Goal: Information Seeking & Learning: Learn about a topic

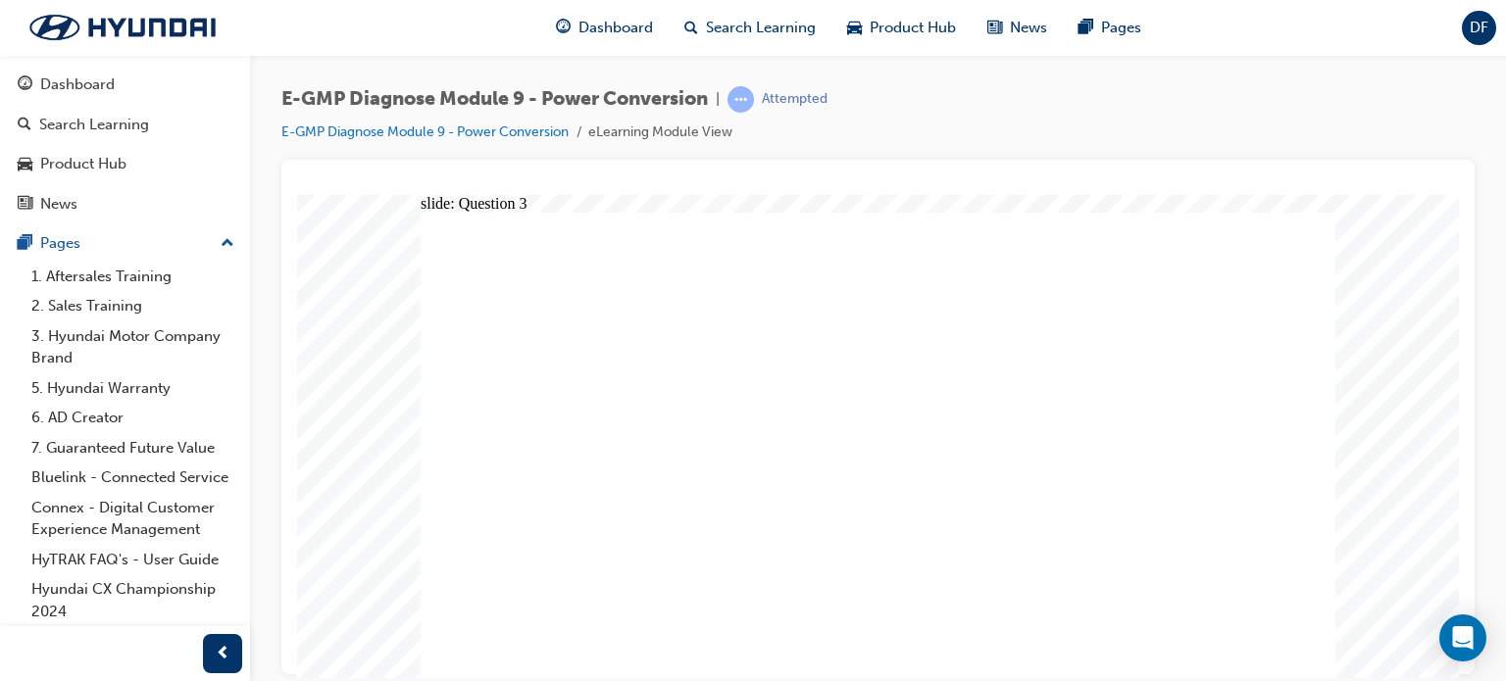
radio input "true"
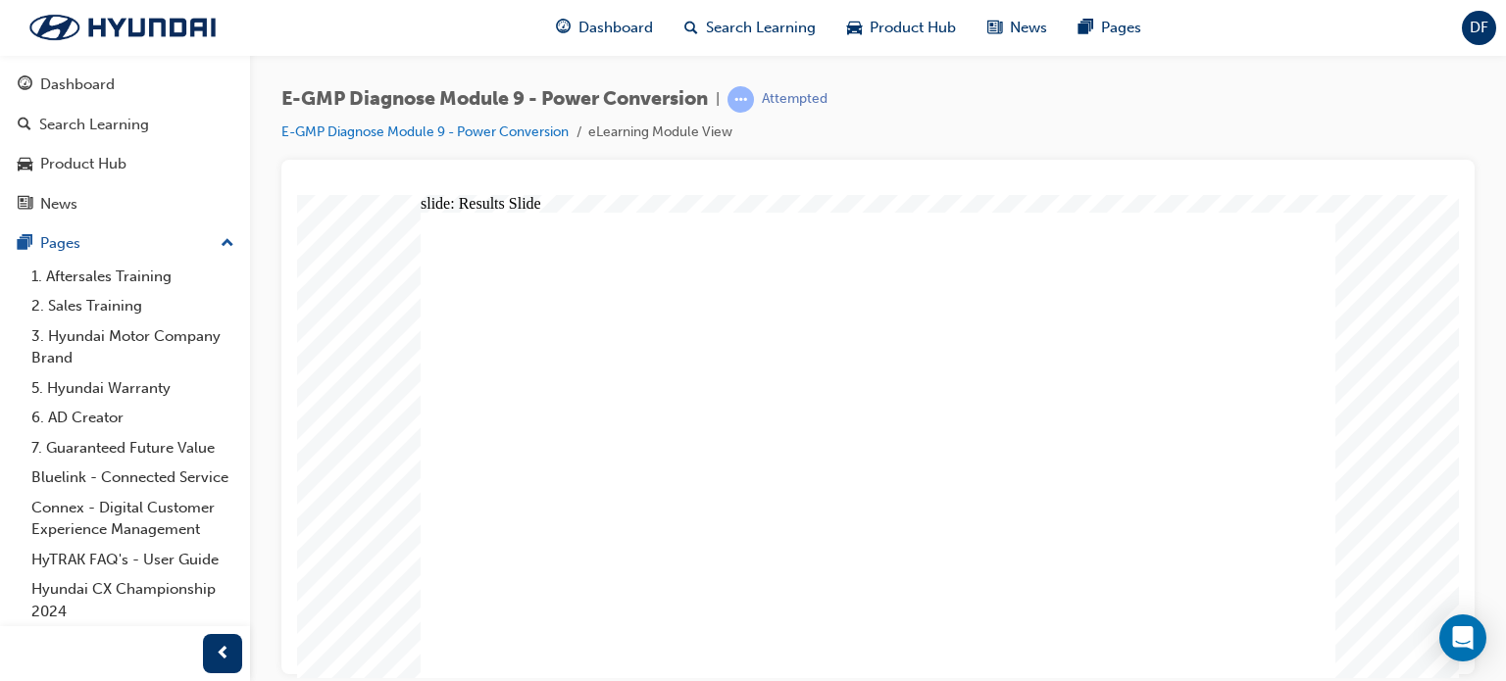
radio input "true"
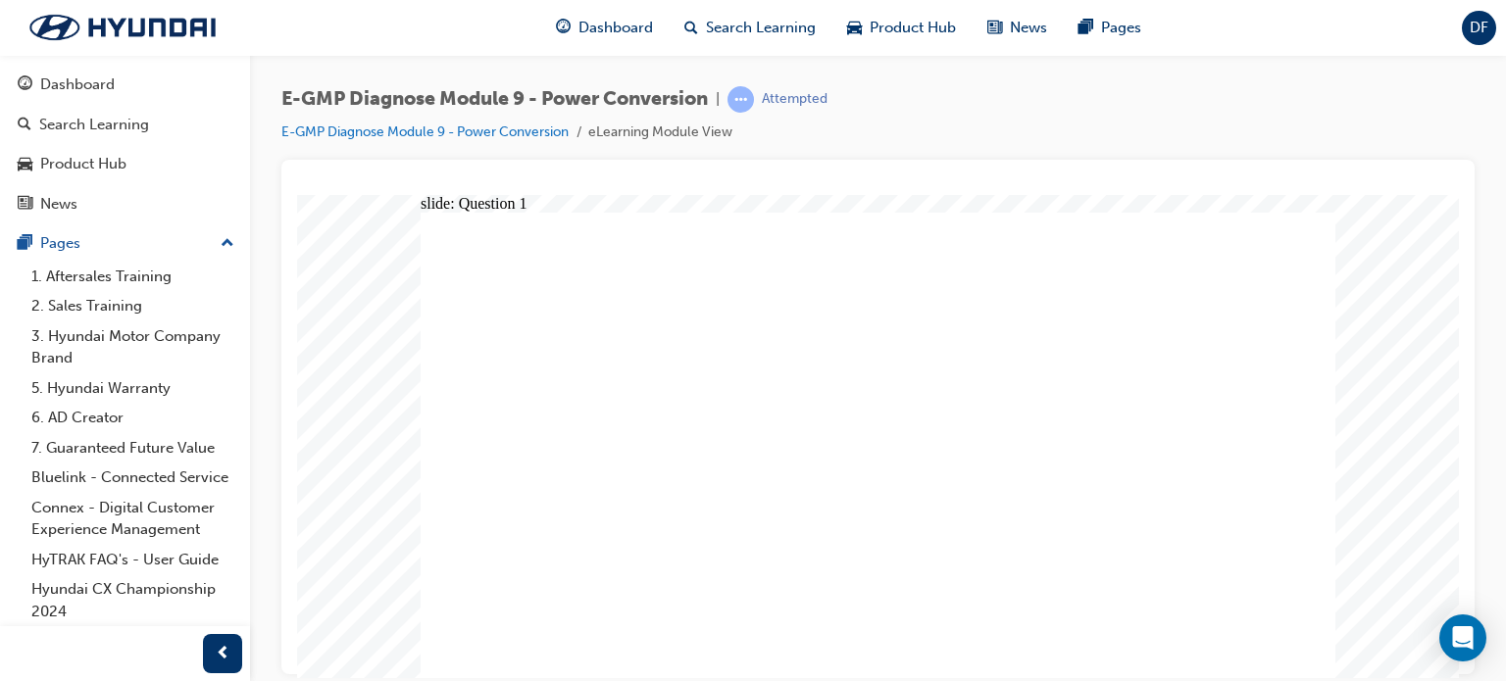
radio input "true"
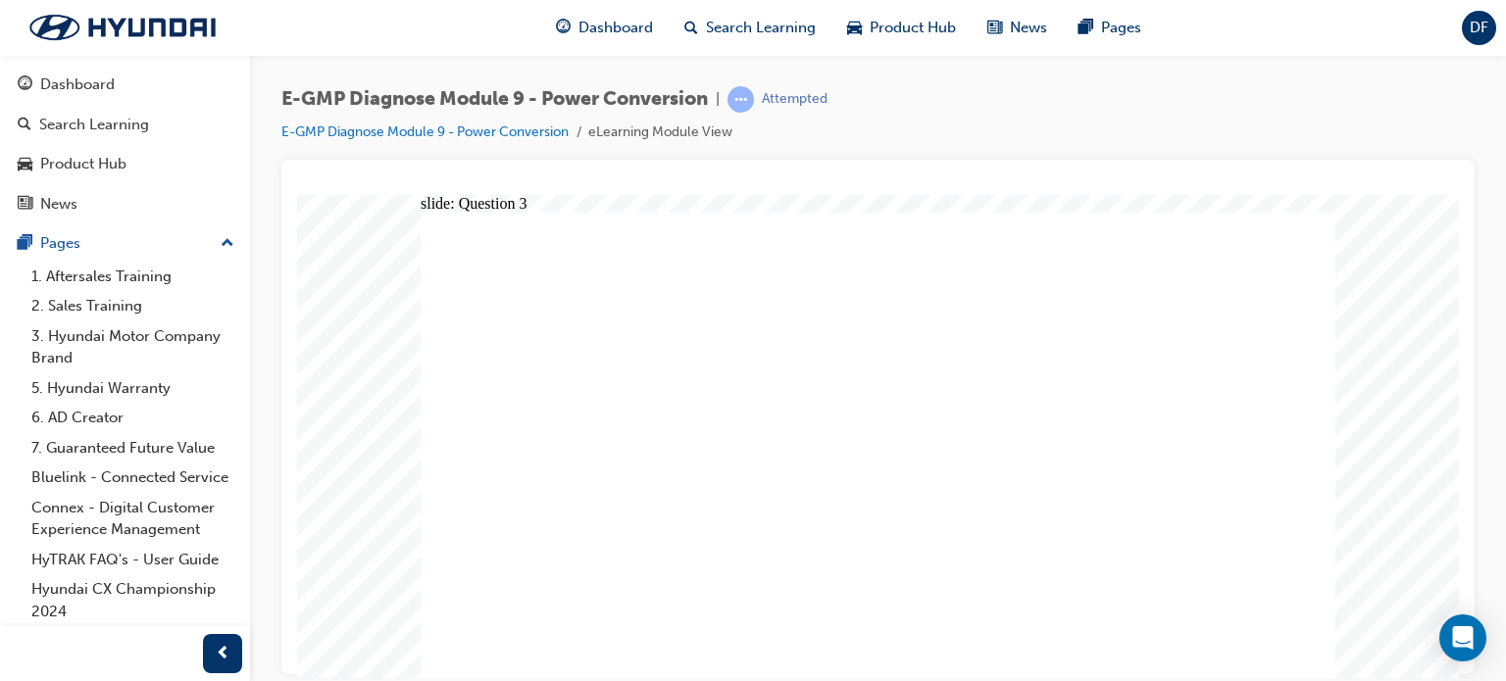
radio input "false"
radio input "true"
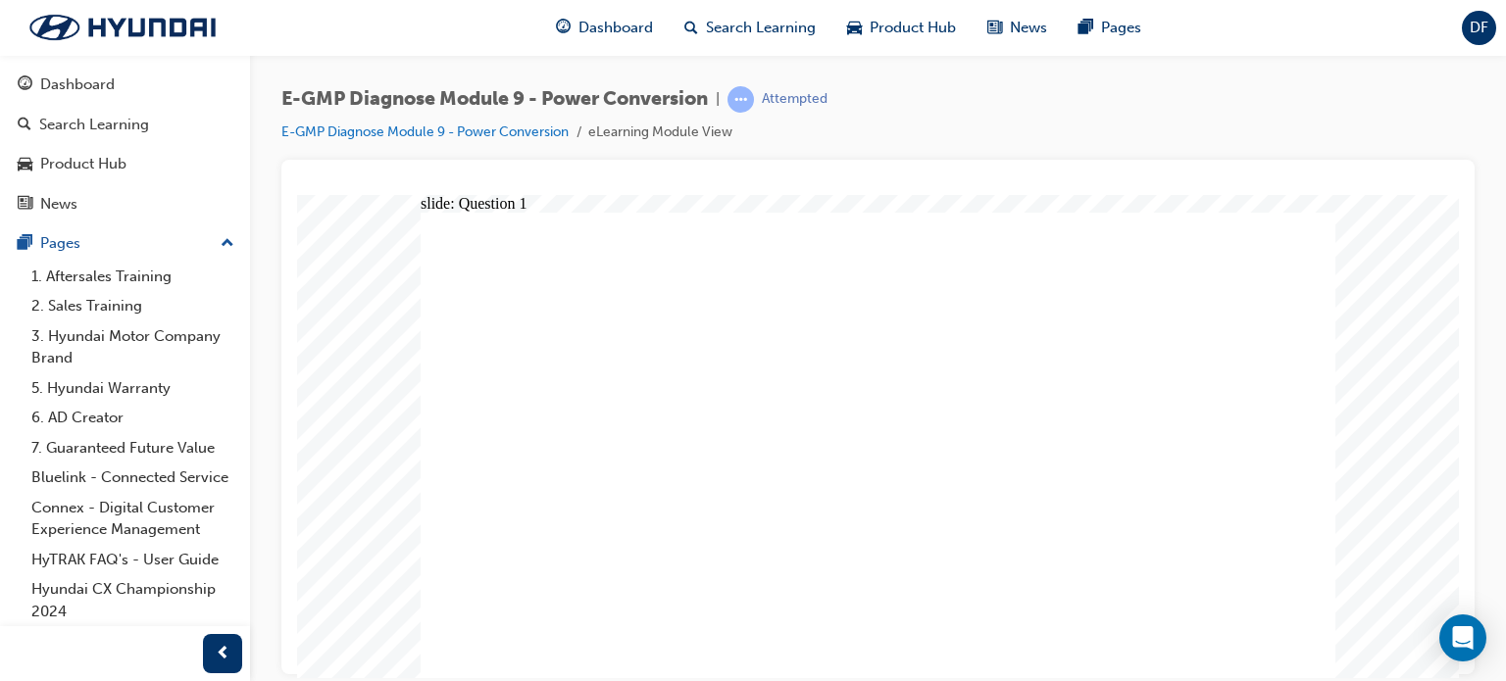
radio input "true"
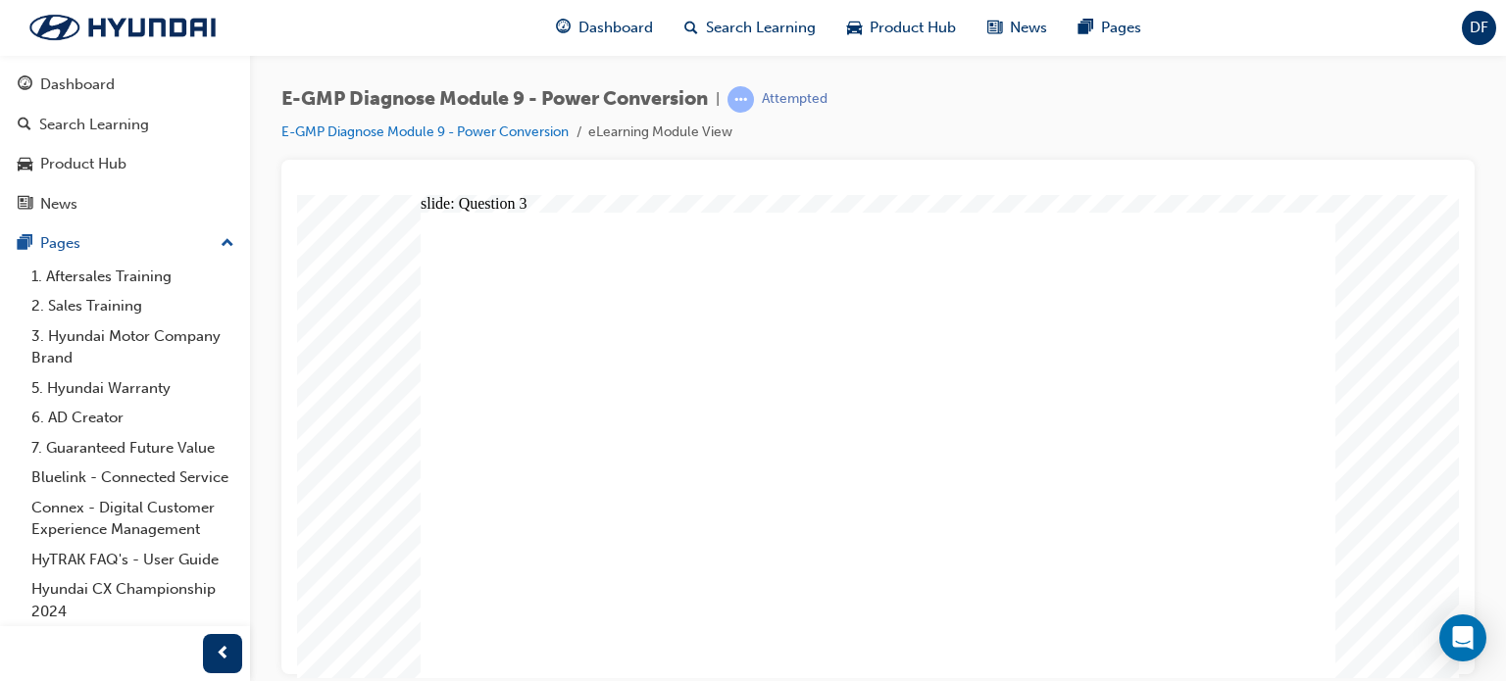
radio input "true"
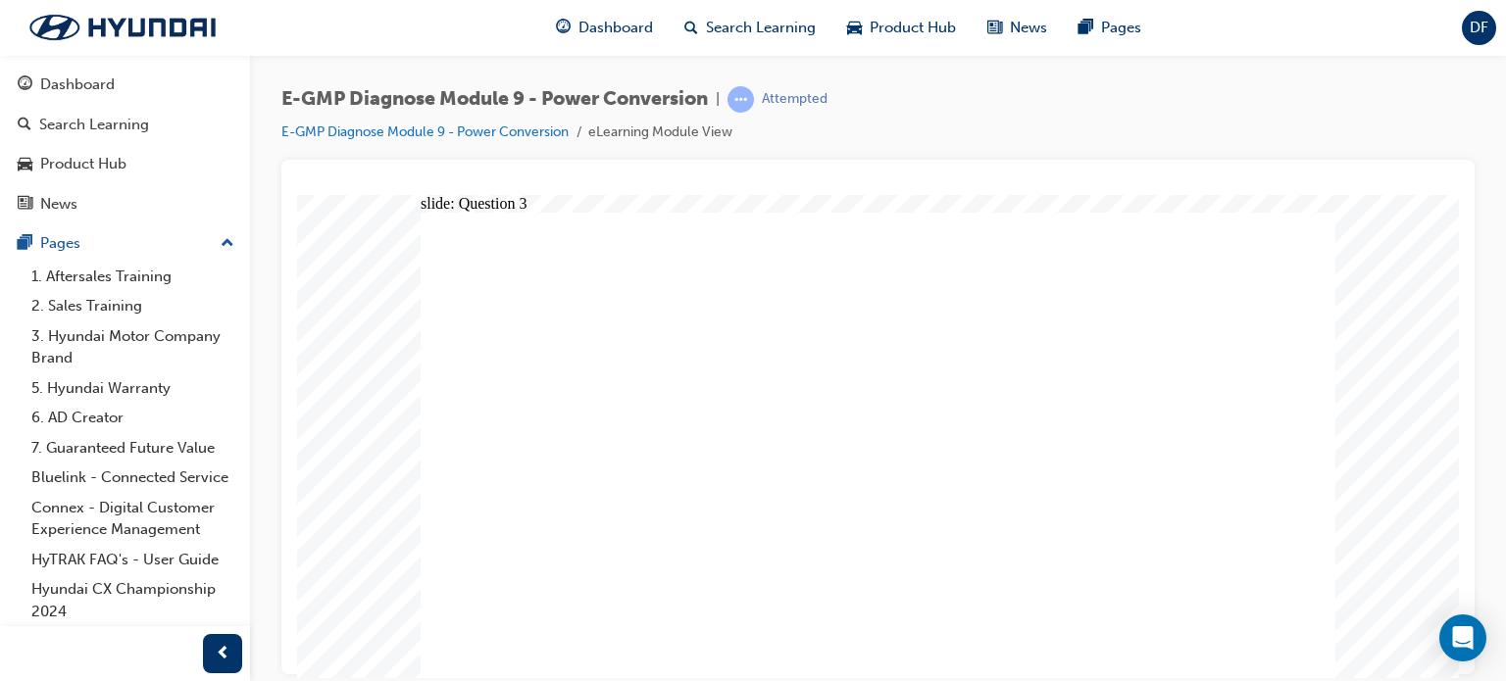
radio input "true"
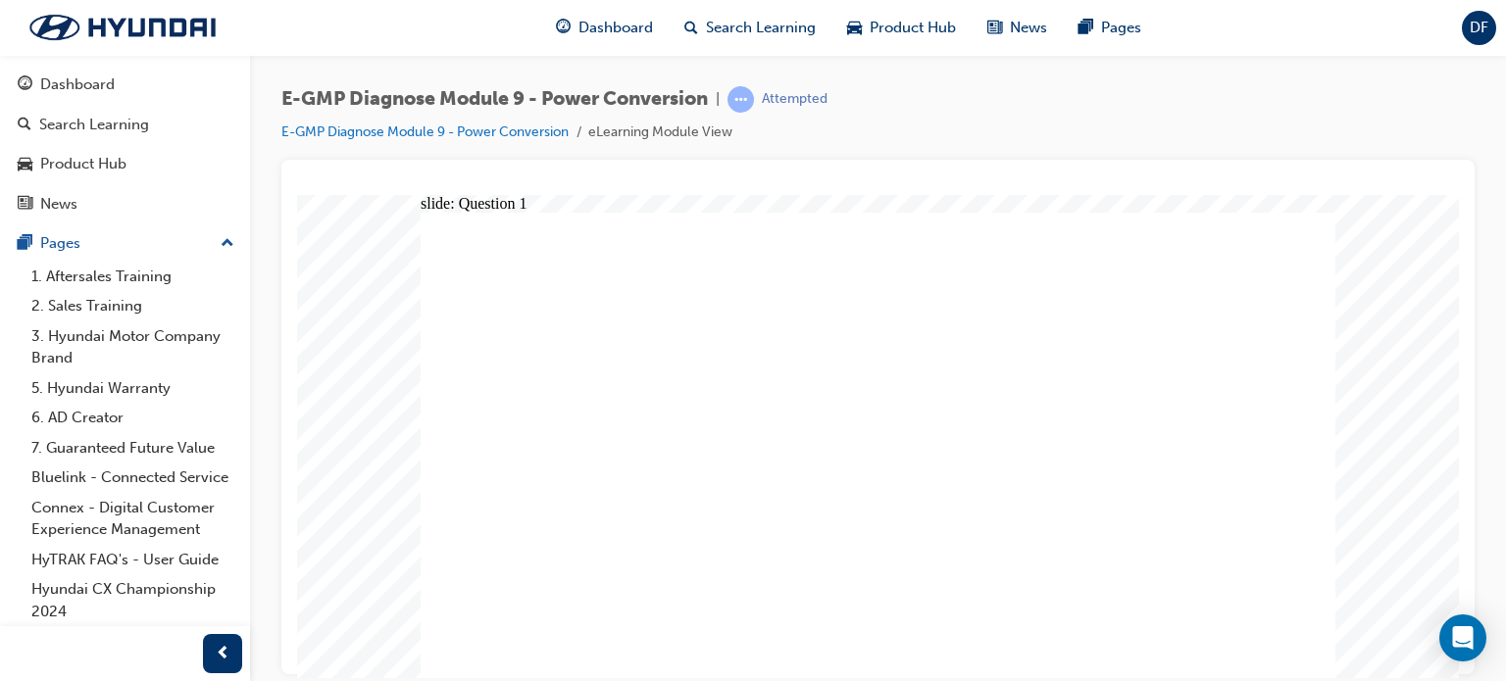
radio input "true"
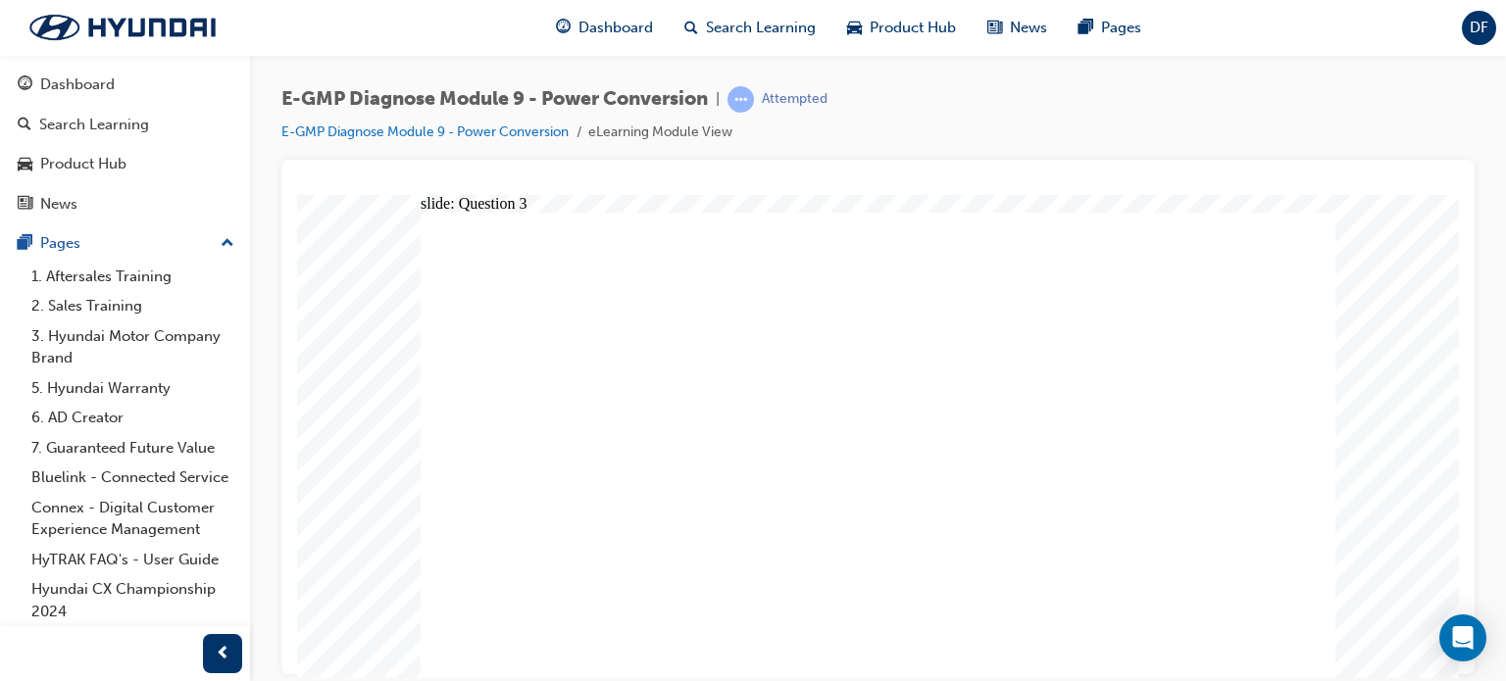
radio input "true"
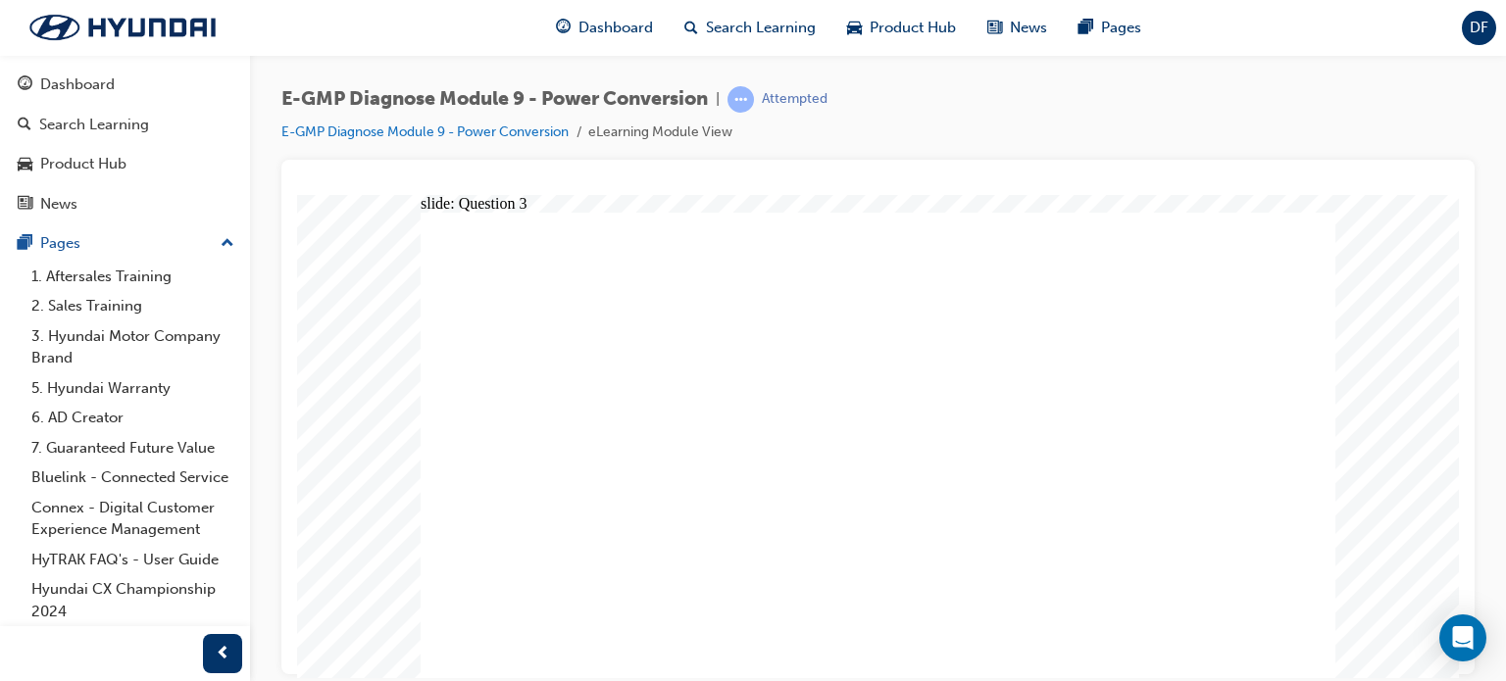
radio input "true"
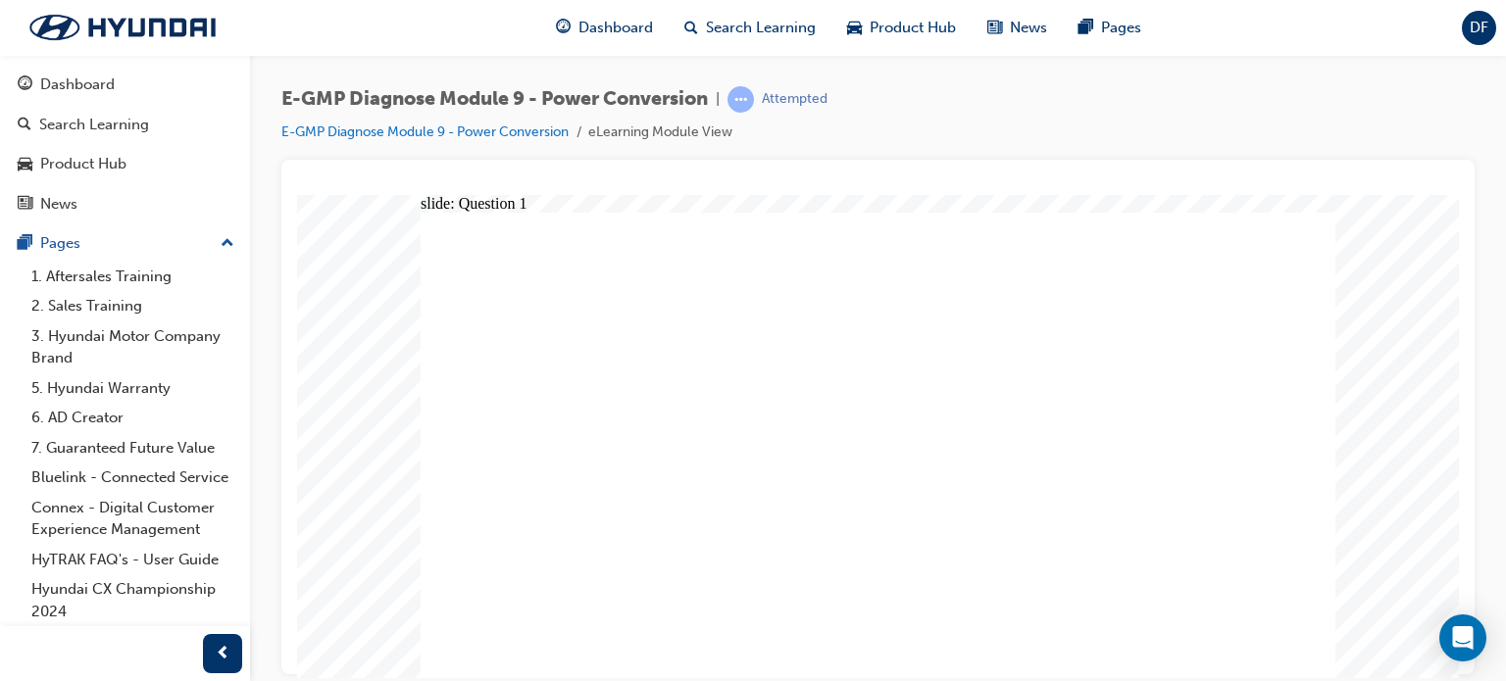
radio input "true"
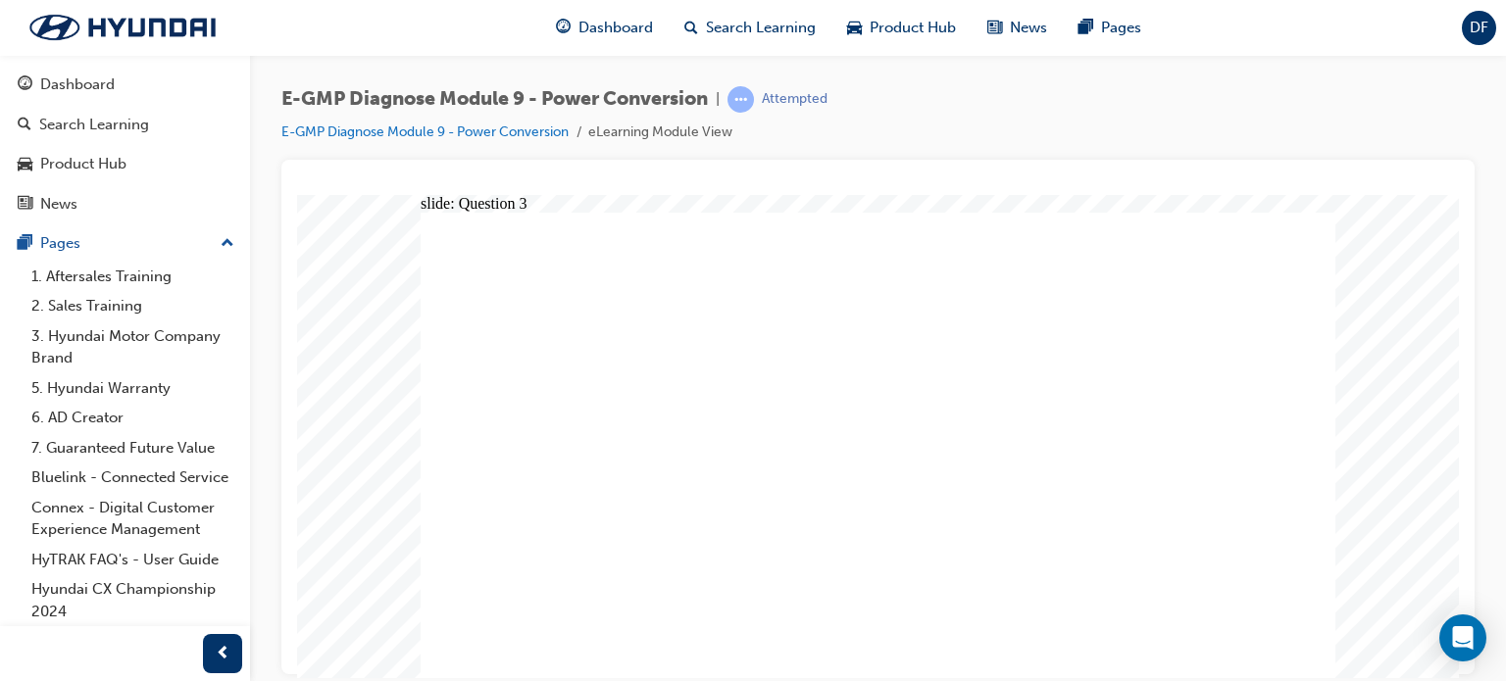
radio input "true"
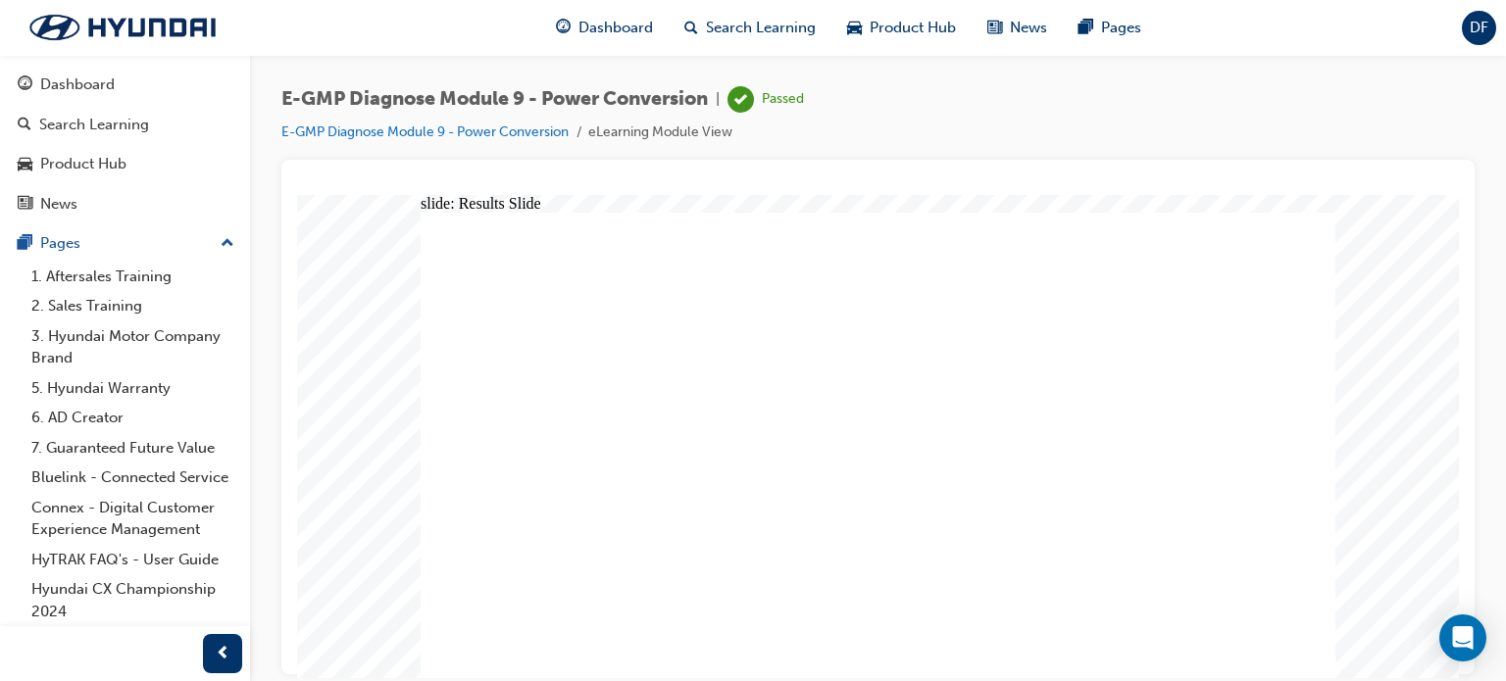
click at [86, 84] on div "Dashboard" at bounding box center [77, 85] width 75 height 23
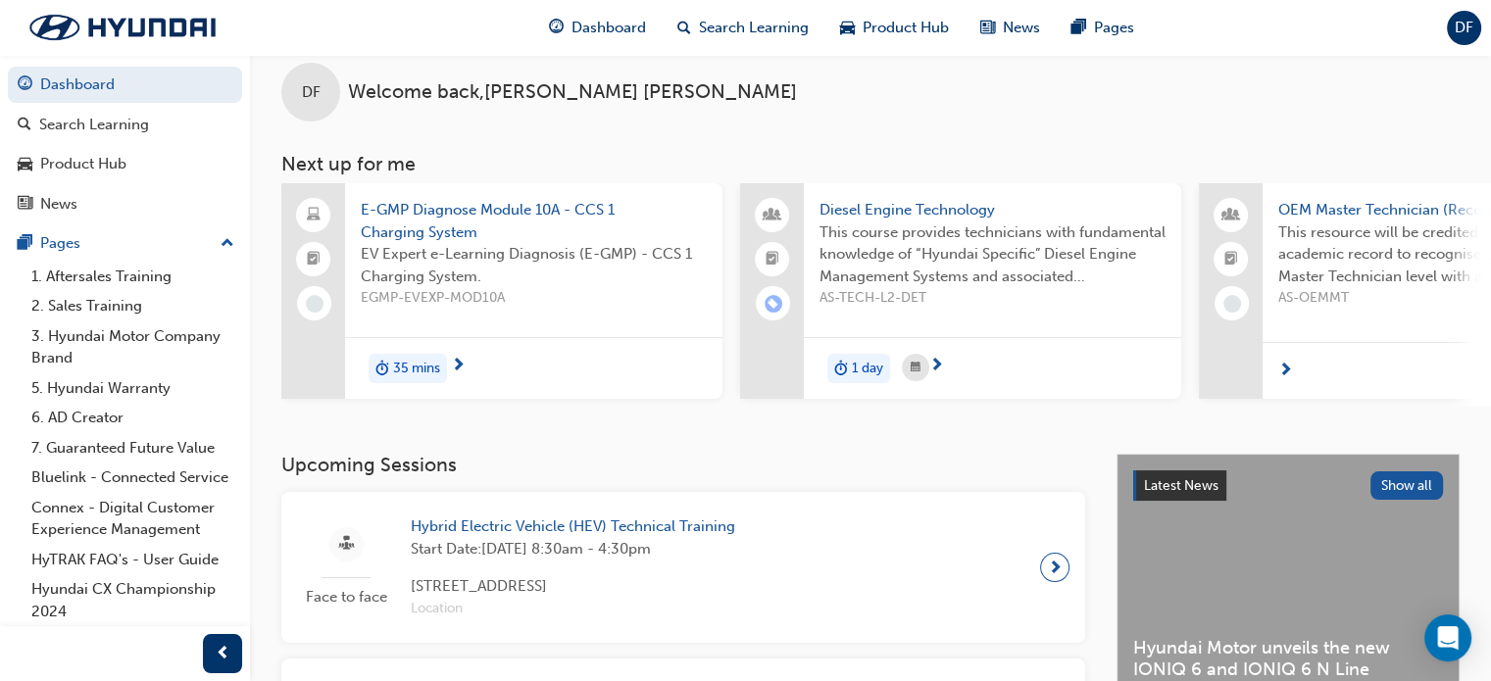
scroll to position [22, 0]
drag, startPoint x: 551, startPoint y: 258, endPoint x: 740, endPoint y: 86, distance: 255.4
click at [740, 86] on div "DF Welcome back , Dylan Fitzgerald" at bounding box center [870, 78] width 1241 height 90
click at [638, 289] on span "EGMP-EVEXP-MOD10A" at bounding box center [534, 300] width 346 height 23
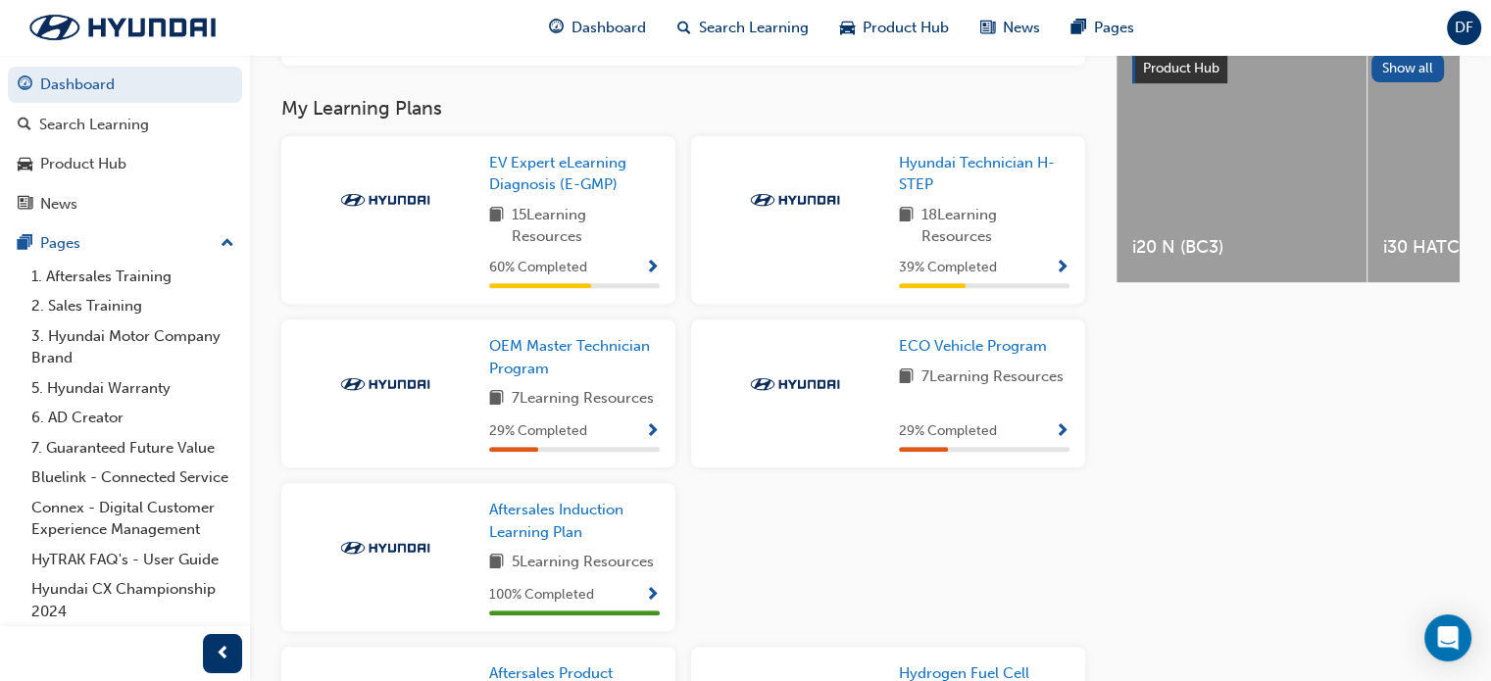
scroll to position [769, 0]
click at [541, 193] on span "EV Expert eLearning Diagnosis (E-GMP)" at bounding box center [557, 173] width 137 height 40
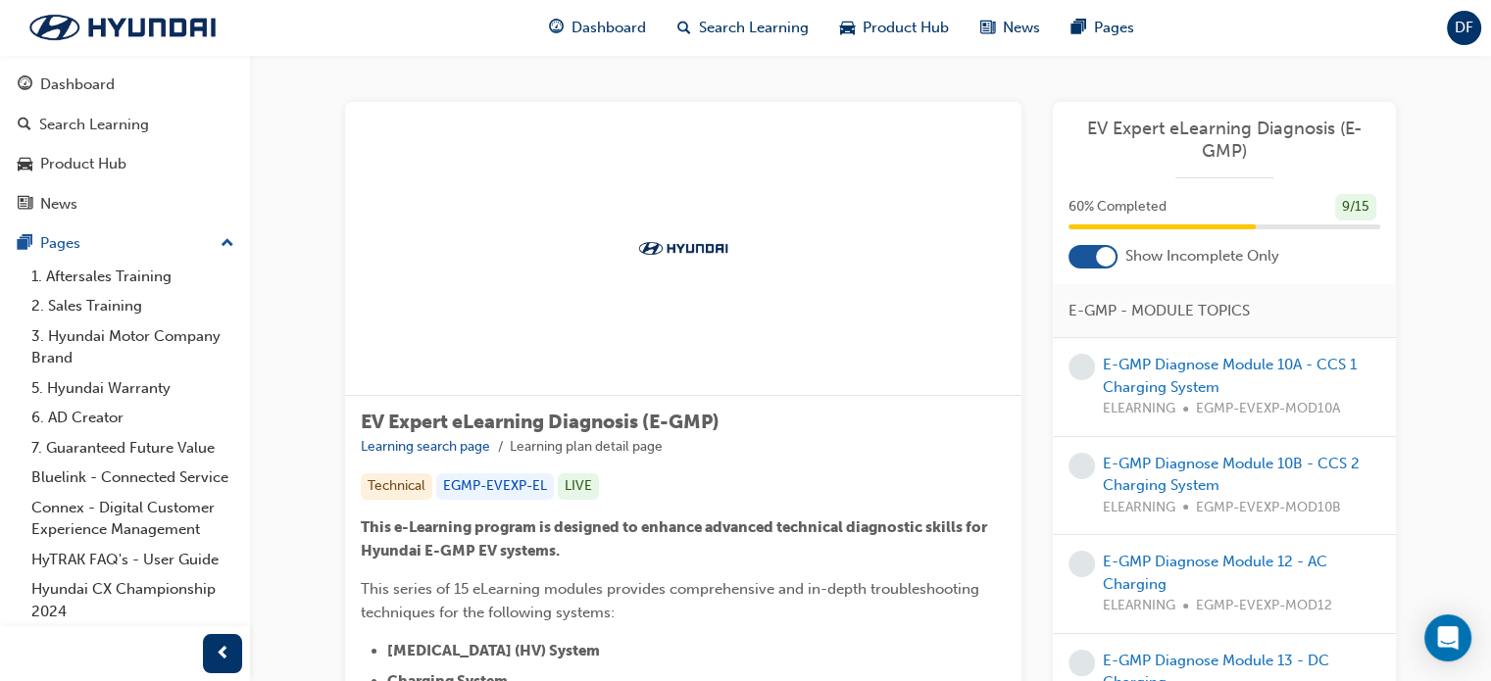
click at [1102, 253] on div at bounding box center [1106, 257] width 20 height 20
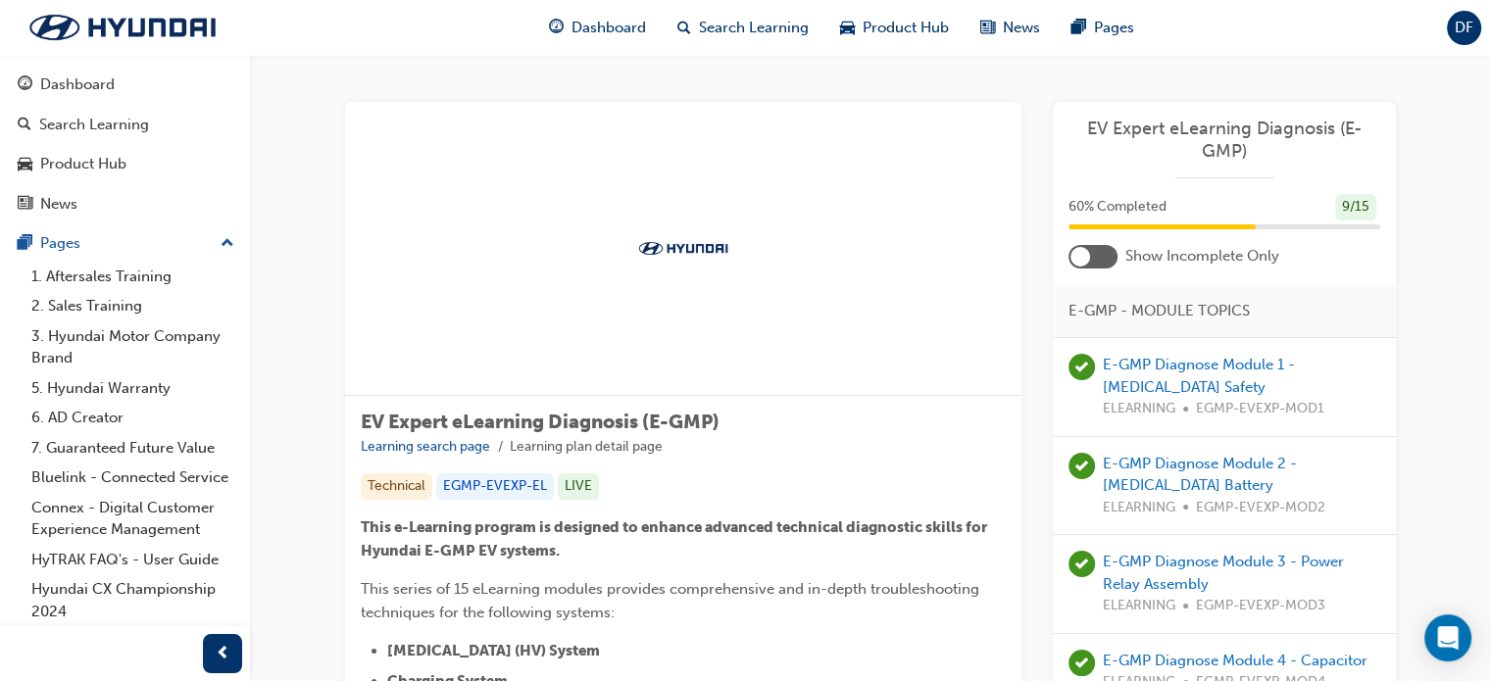
click at [1088, 254] on div at bounding box center [1081, 257] width 20 height 20
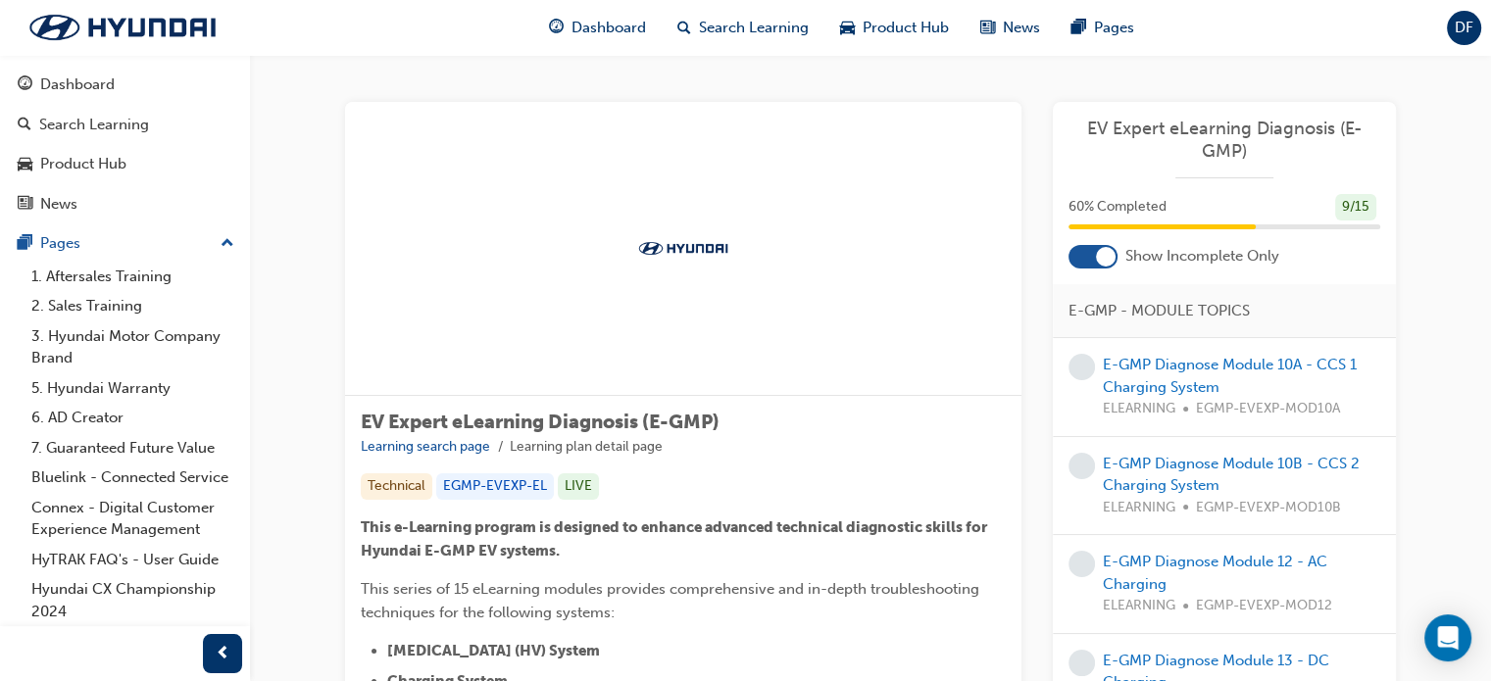
click at [1137, 374] on div "E-GMP Diagnose Module 10A - CCS 1 Charging System ELEARNING EGMP-EVEXP-MOD10A" at bounding box center [1241, 387] width 277 height 67
click at [1131, 361] on link "E-GMP Diagnose Module 10A - CCS 1 Charging System" at bounding box center [1230, 376] width 254 height 40
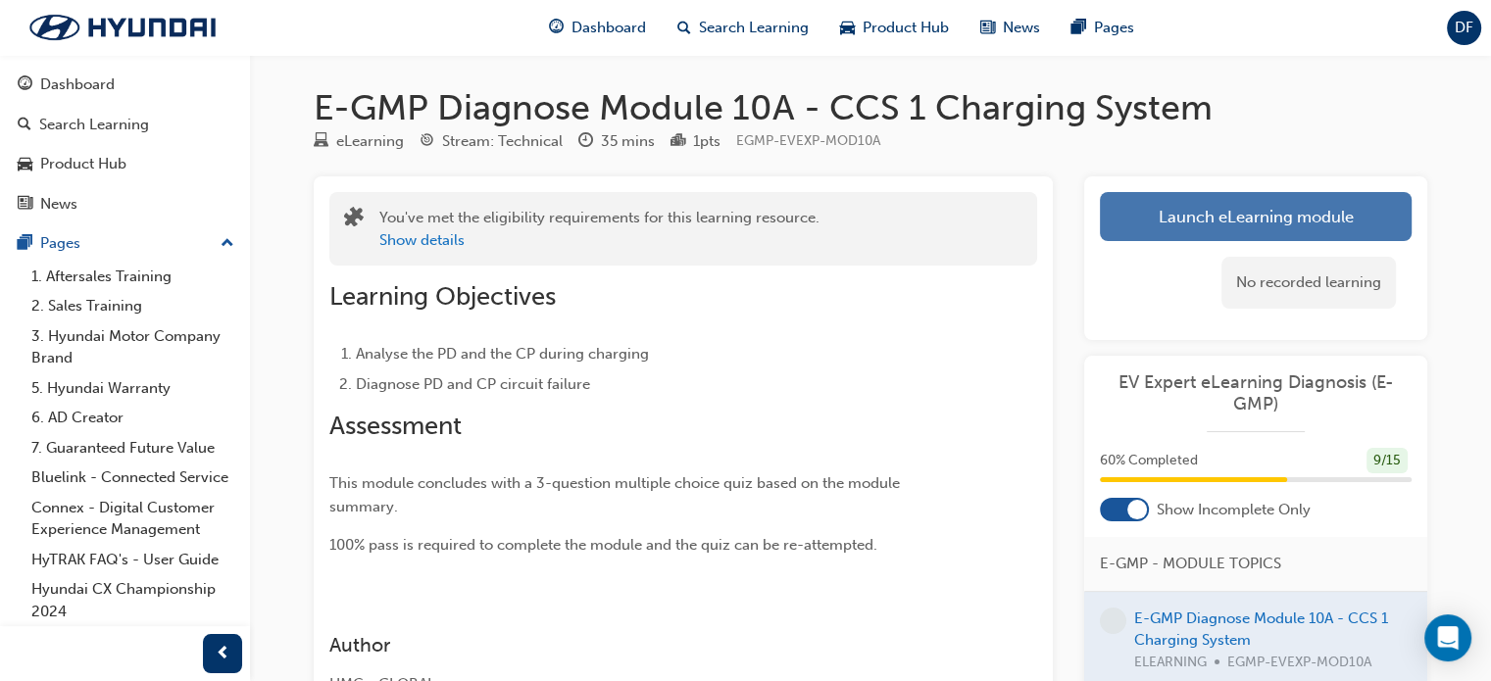
click at [1192, 211] on link "Launch eLearning module" at bounding box center [1256, 216] width 312 height 49
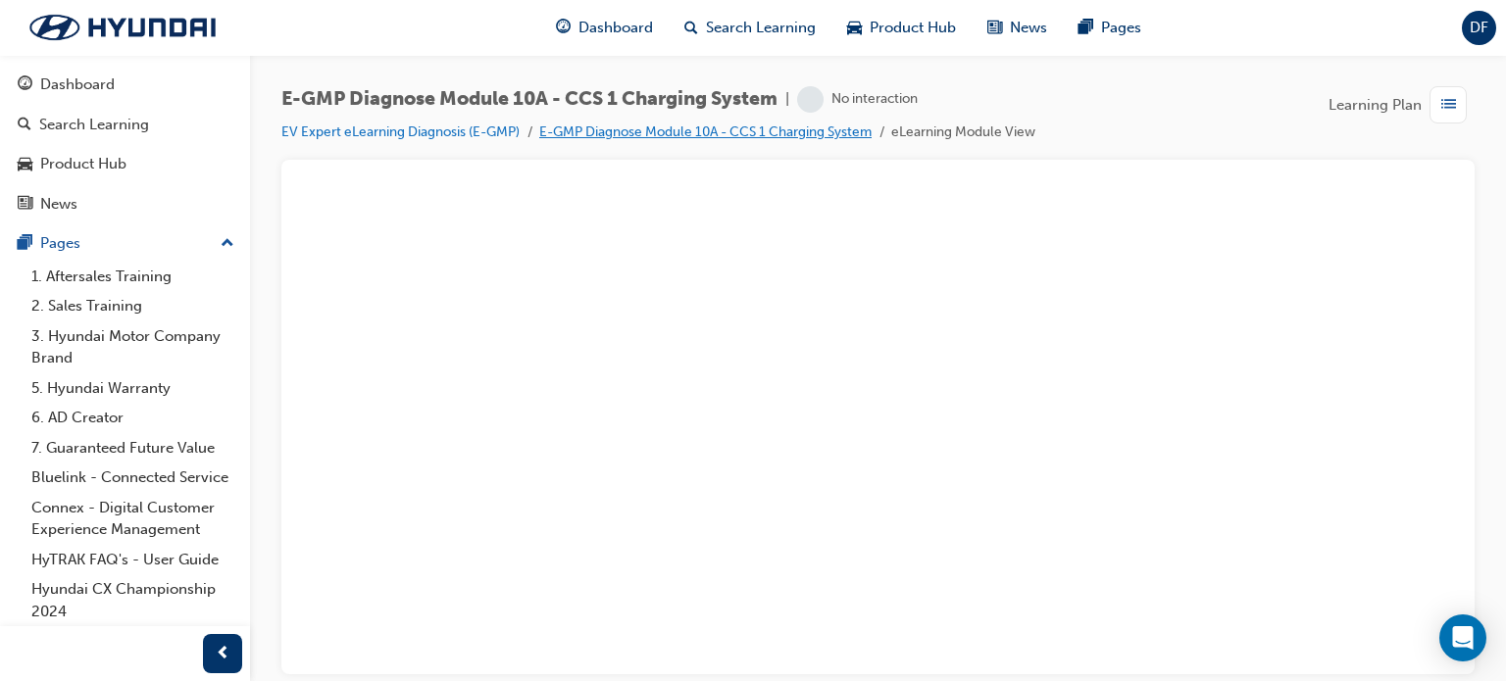
click at [735, 137] on link "E-GMP Diagnose Module 10A - CCS 1 Charging System" at bounding box center [705, 132] width 332 height 17
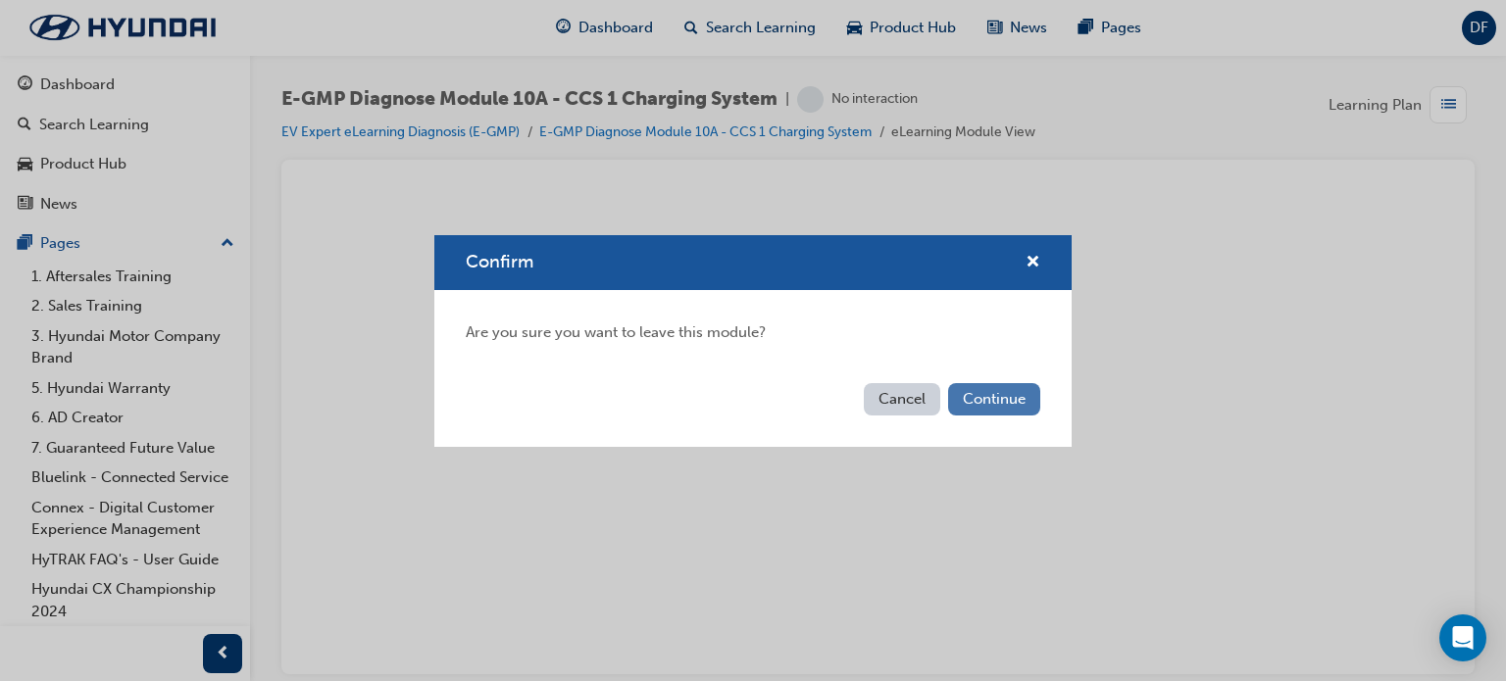
click at [964, 411] on button "Continue" at bounding box center [994, 399] width 92 height 32
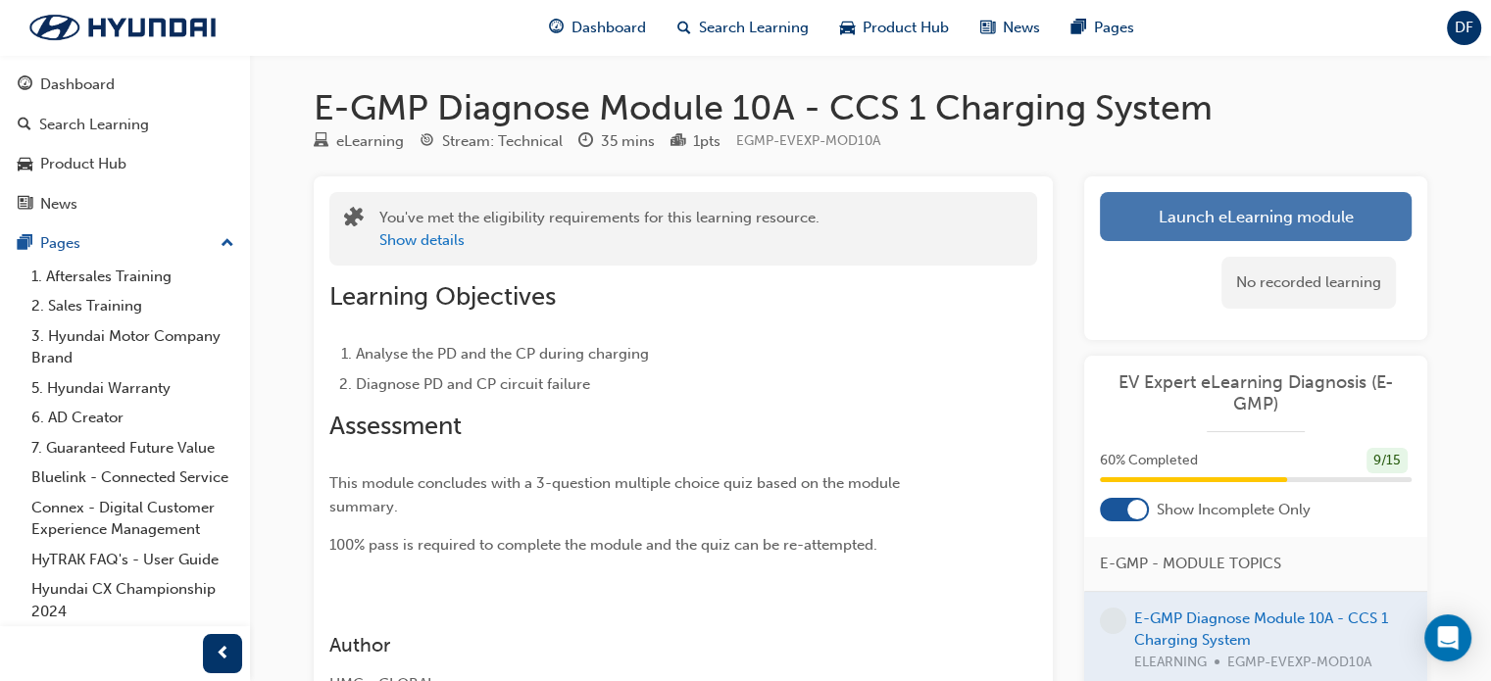
click at [1286, 208] on link "Launch eLearning module" at bounding box center [1256, 216] width 312 height 49
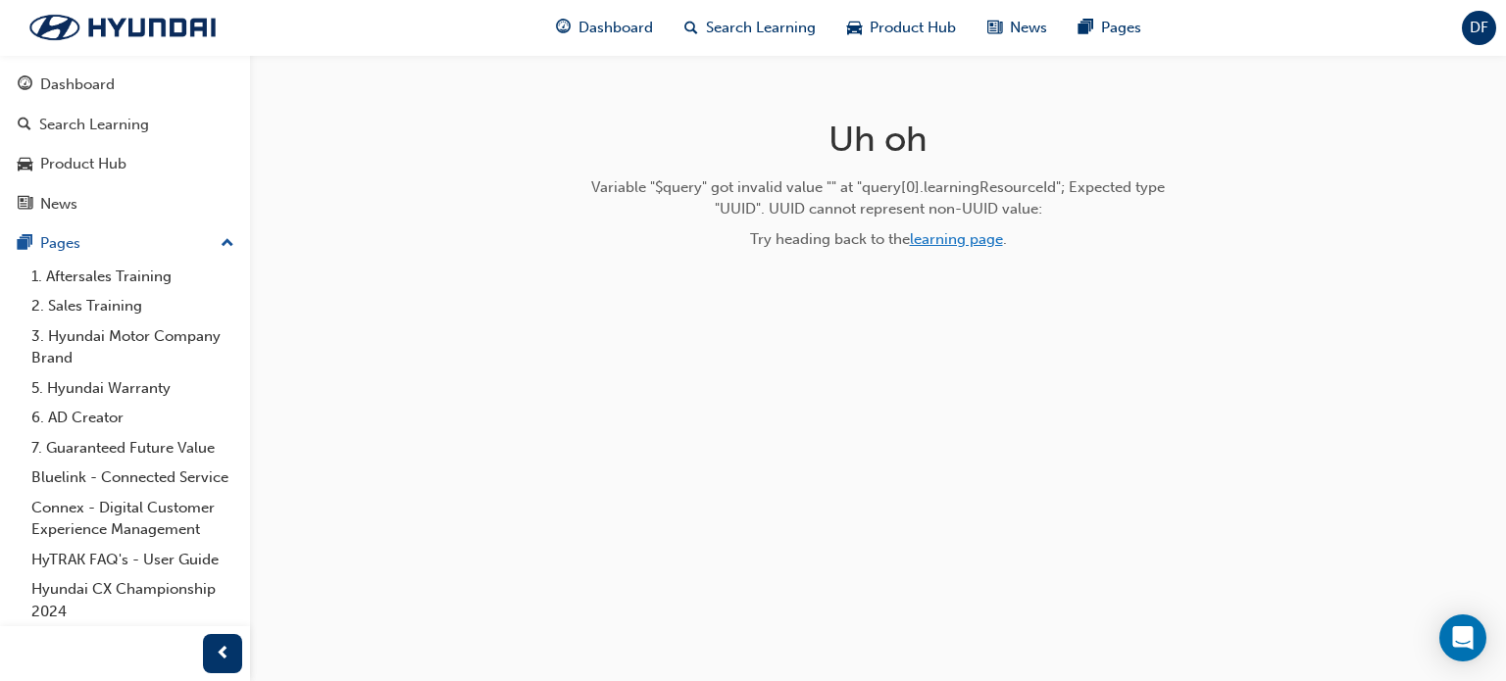
click at [959, 237] on link "learning page" at bounding box center [956, 239] width 93 height 18
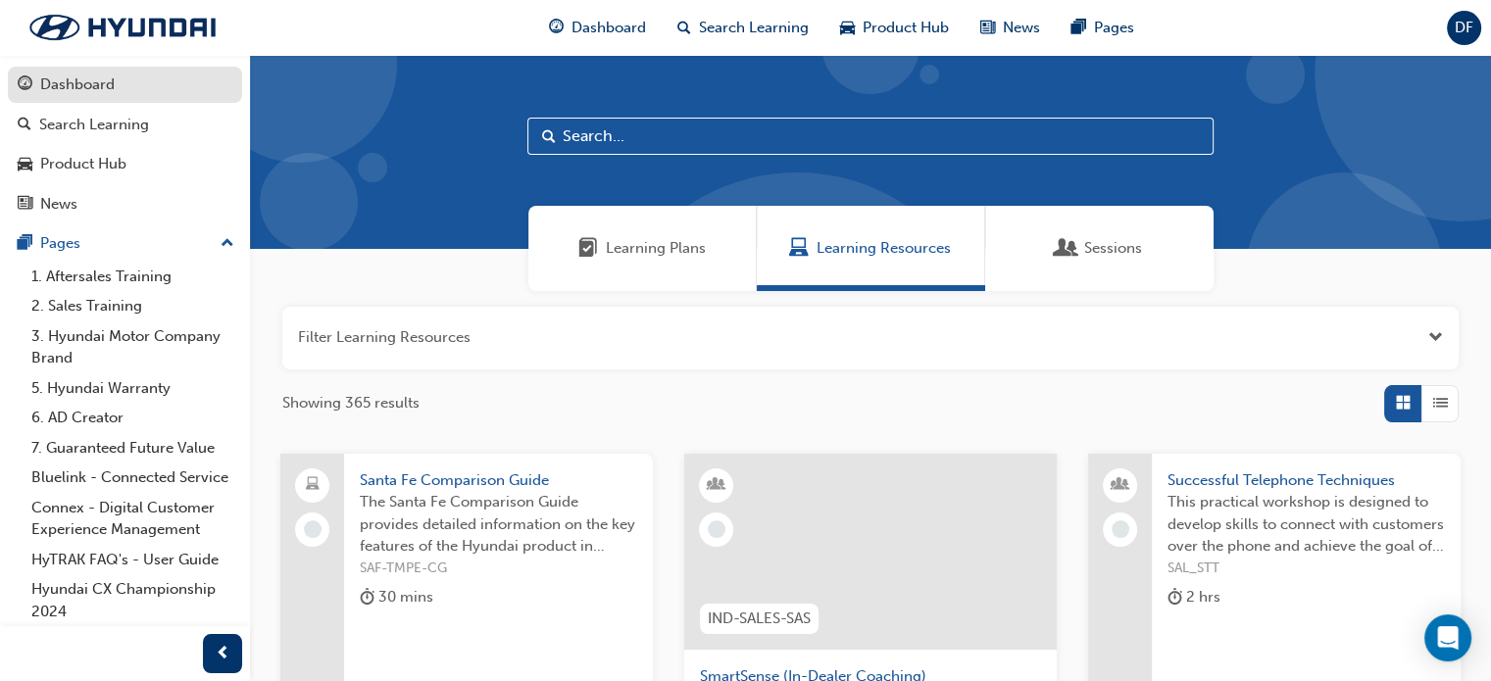
click at [62, 88] on div "Dashboard" at bounding box center [77, 85] width 75 height 23
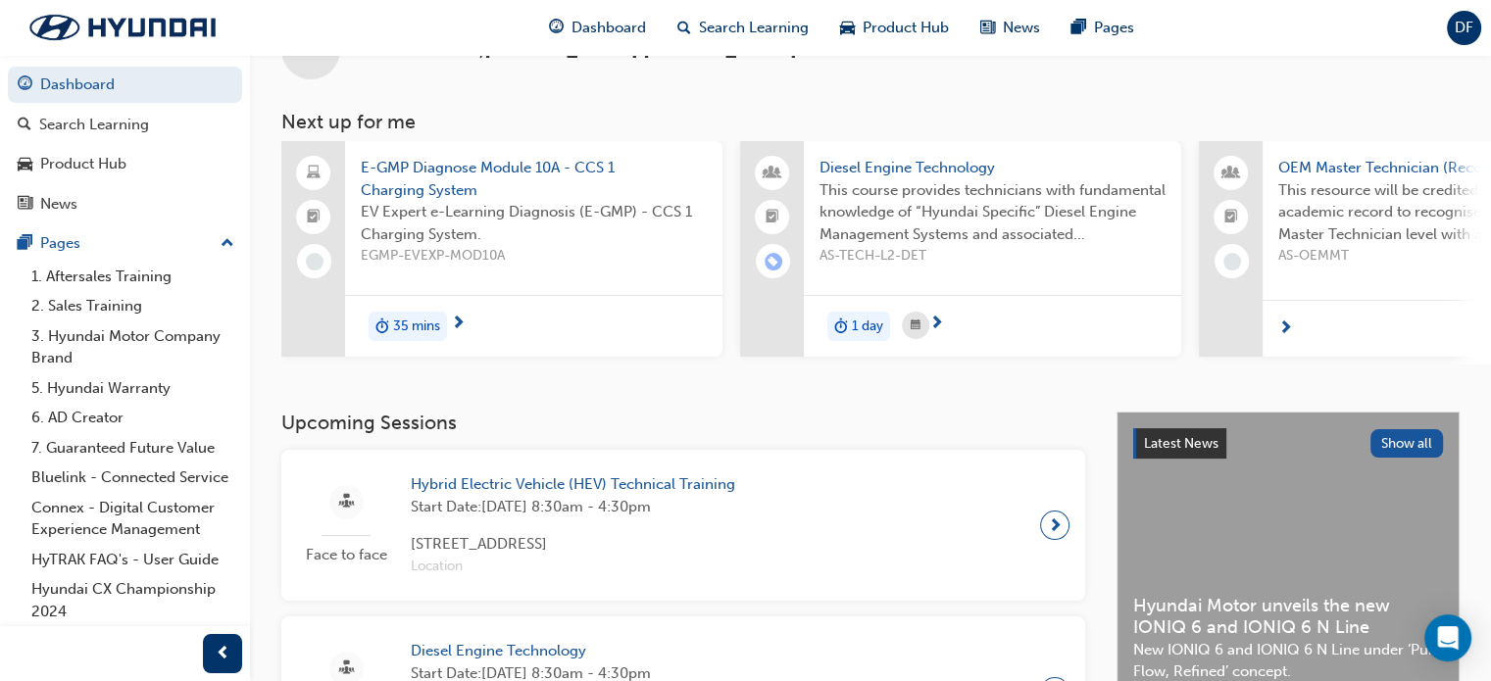
scroll to position [67, 0]
click at [495, 160] on span "E-GMP Diagnose Module 10A - CCS 1 Charging System" at bounding box center [534, 178] width 346 height 44
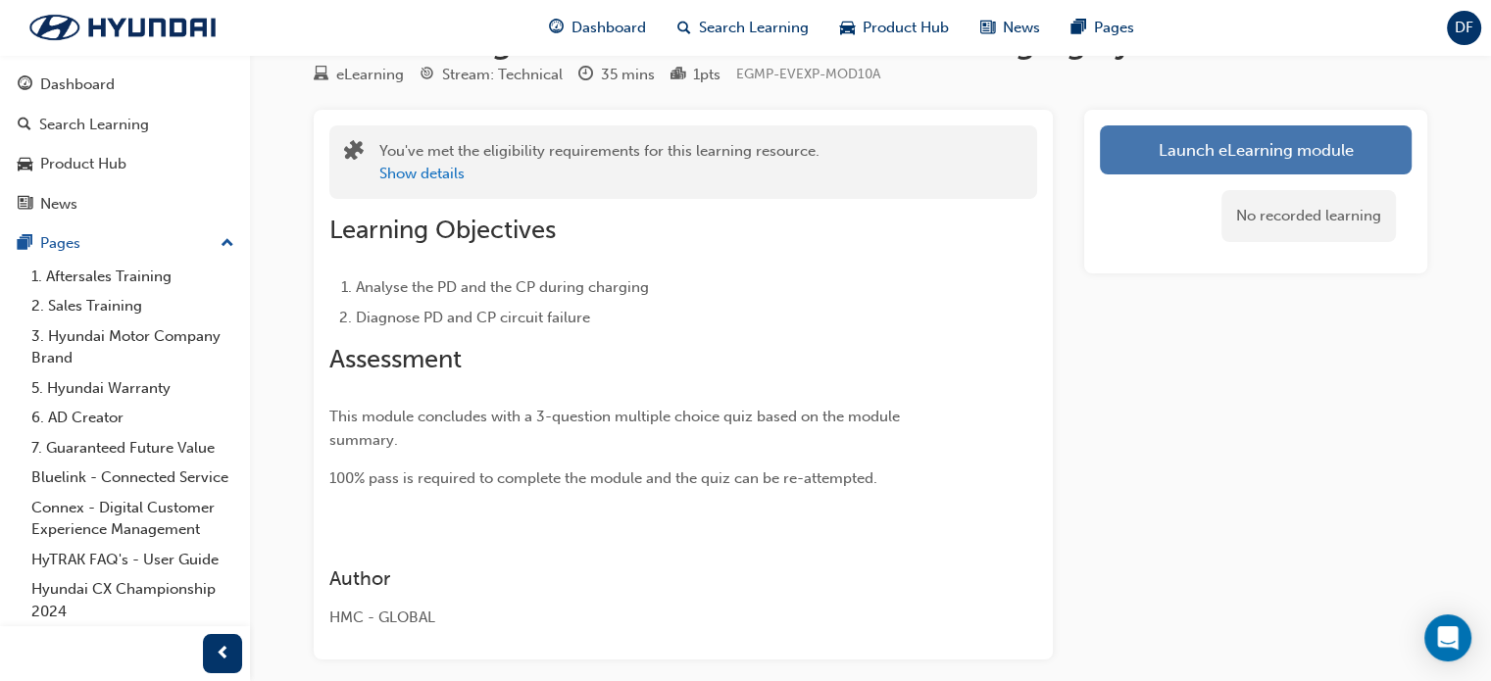
click at [1198, 153] on link "Launch eLearning module" at bounding box center [1256, 149] width 312 height 49
